Goal: Communication & Community: Participate in discussion

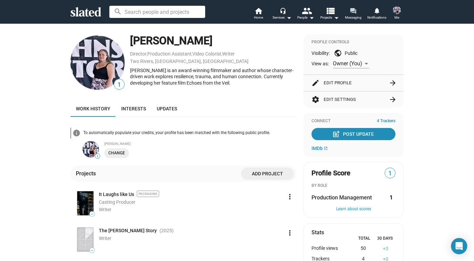
click at [353, 12] on mat-icon "forum" at bounding box center [353, 10] width 6 height 6
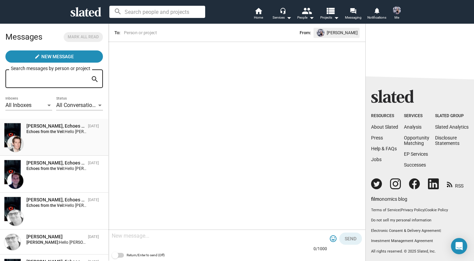
click at [42, 135] on div "[PERSON_NAME], Echoes from the Veil [DATE] Echoes from the Veil: Hello [PERSON_…" at bounding box center [54, 137] width 100 height 29
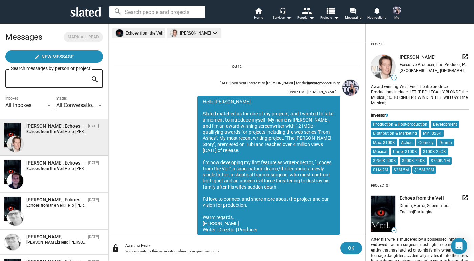
scroll to position [24, 0]
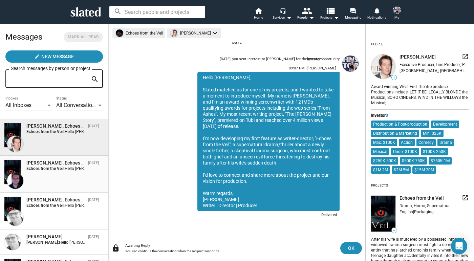
click at [47, 183] on div "[PERSON_NAME], Echoes from the Veil [DATE] Echoes from the Veil: Hello [PERSON_…" at bounding box center [54, 174] width 100 height 29
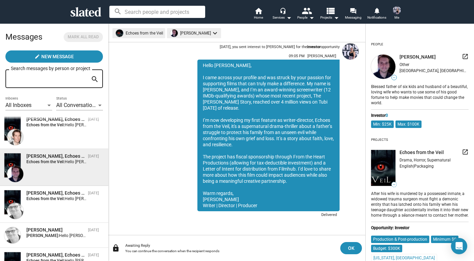
scroll to position [13, 0]
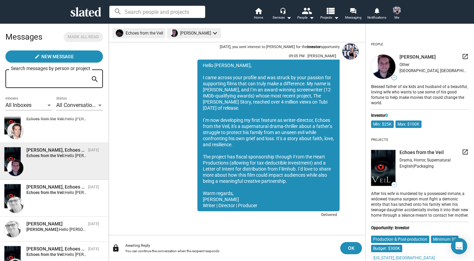
click at [47, 182] on span "[PERSON_NAME], Echoes from the Veil [DATE] Echoes from the Veil: Hello [PERSON_…" at bounding box center [54, 198] width 108 height 37
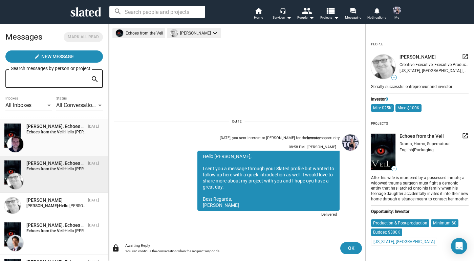
scroll to position [41, 0]
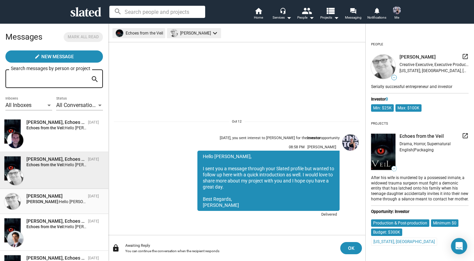
click at [48, 193] on div "[PERSON_NAME]" at bounding box center [55, 196] width 59 height 6
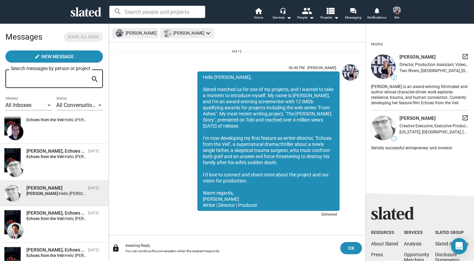
scroll to position [60, 0]
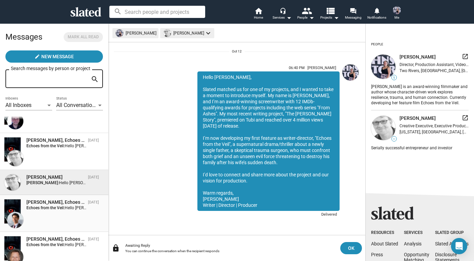
click at [48, 201] on div "[PERSON_NAME], Echoes from the Veil" at bounding box center [55, 202] width 59 height 6
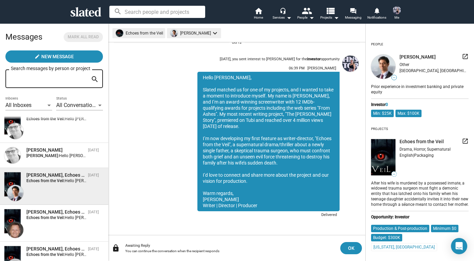
scroll to position [107, 0]
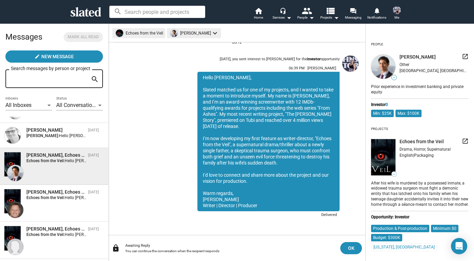
click at [48, 201] on div "[PERSON_NAME] van der Sloot, Echoes from the Veil [DATE] Echoes from the Veil: …" at bounding box center [54, 203] width 100 height 29
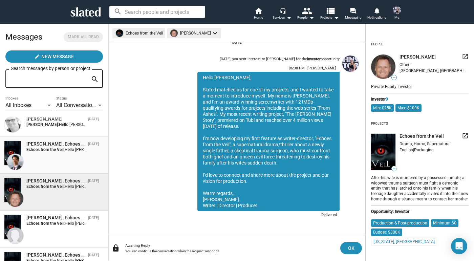
scroll to position [123, 0]
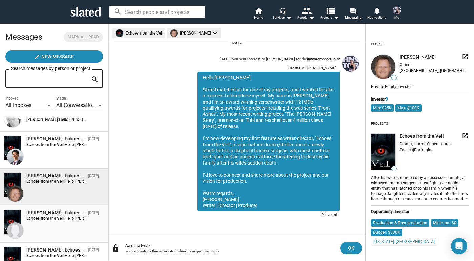
click at [48, 214] on div "[PERSON_NAME], Echoes from the Veil" at bounding box center [55, 213] width 59 height 6
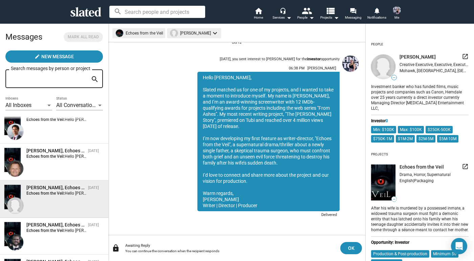
scroll to position [175, 0]
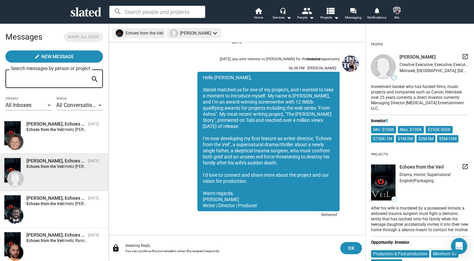
click at [48, 214] on div "[PERSON_NAME], Echoes from the Veil [DATE] Echoes from the Veil: Hello [PERSON_…" at bounding box center [54, 209] width 100 height 29
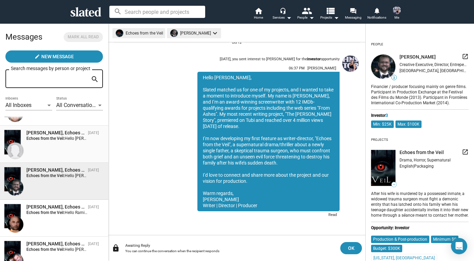
scroll to position [207, 0]
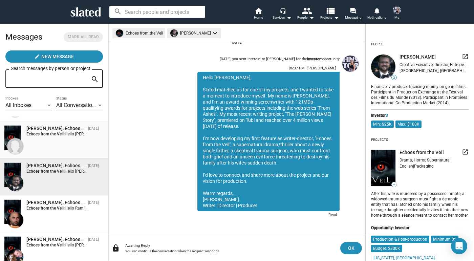
click at [48, 214] on div "[PERSON_NAME], Echoes from the Veil [DATE] Echoes from the Veil: Hello [PERSON_…" at bounding box center [54, 213] width 100 height 29
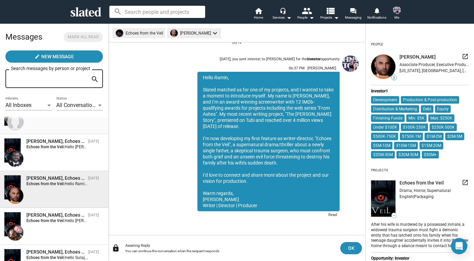
scroll to position [237, 0]
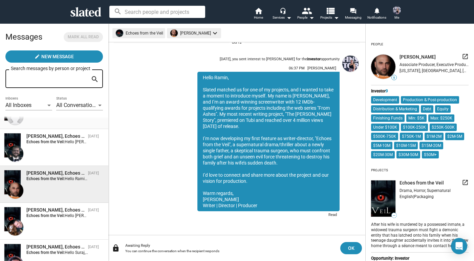
click at [48, 214] on strong "Echoes from the Veil:" at bounding box center [45, 215] width 38 height 5
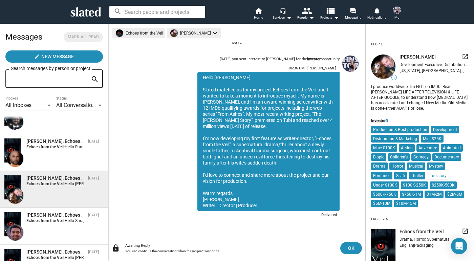
scroll to position [271, 0]
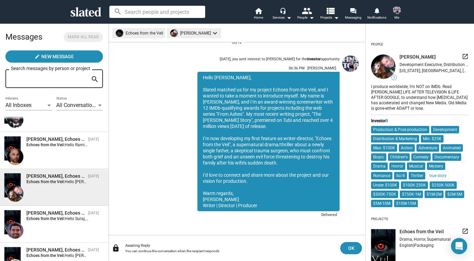
click at [48, 214] on div "[PERSON_NAME], Echoes from the Veil" at bounding box center [55, 213] width 59 height 6
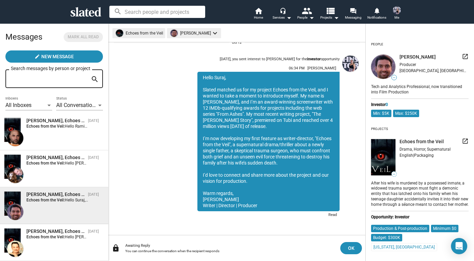
scroll to position [297, 0]
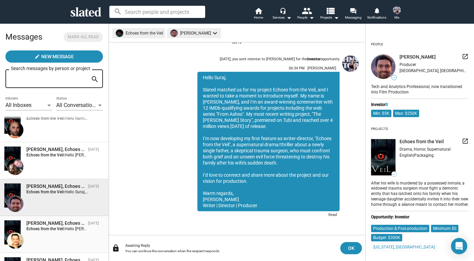
click at [53, 230] on strong "Echoes from the Veil:" at bounding box center [45, 228] width 38 height 5
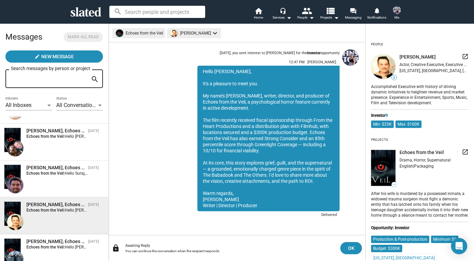
scroll to position [334, 0]
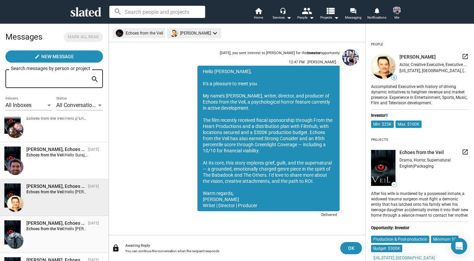
click at [53, 230] on strong "Echoes from the Veil:" at bounding box center [45, 228] width 38 height 5
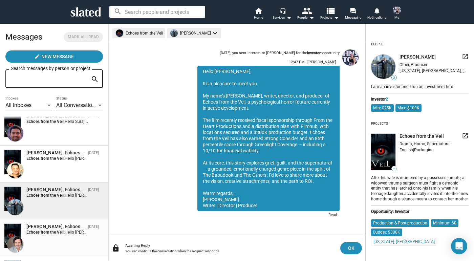
scroll to position [372, 0]
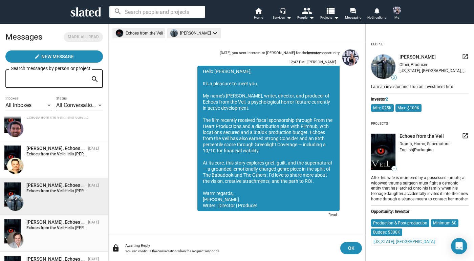
click at [53, 229] on strong "Echoes from the Veil:" at bounding box center [45, 227] width 38 height 5
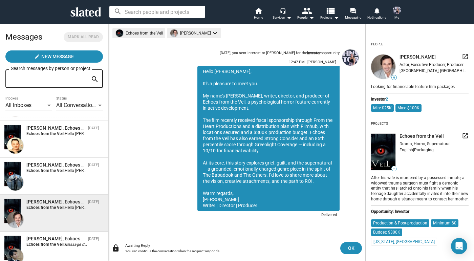
scroll to position [398, 0]
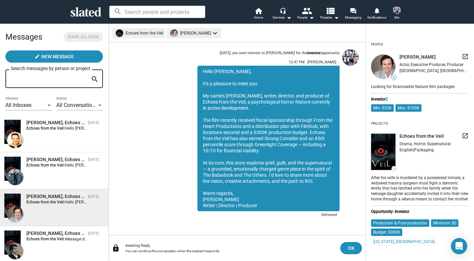
click at [53, 229] on span "[PERSON_NAME], Echoes from the Veil [DATE] Echoes from the Veil: Message deleted" at bounding box center [54, 244] width 108 height 37
